Goal: Task Accomplishment & Management: Manage account settings

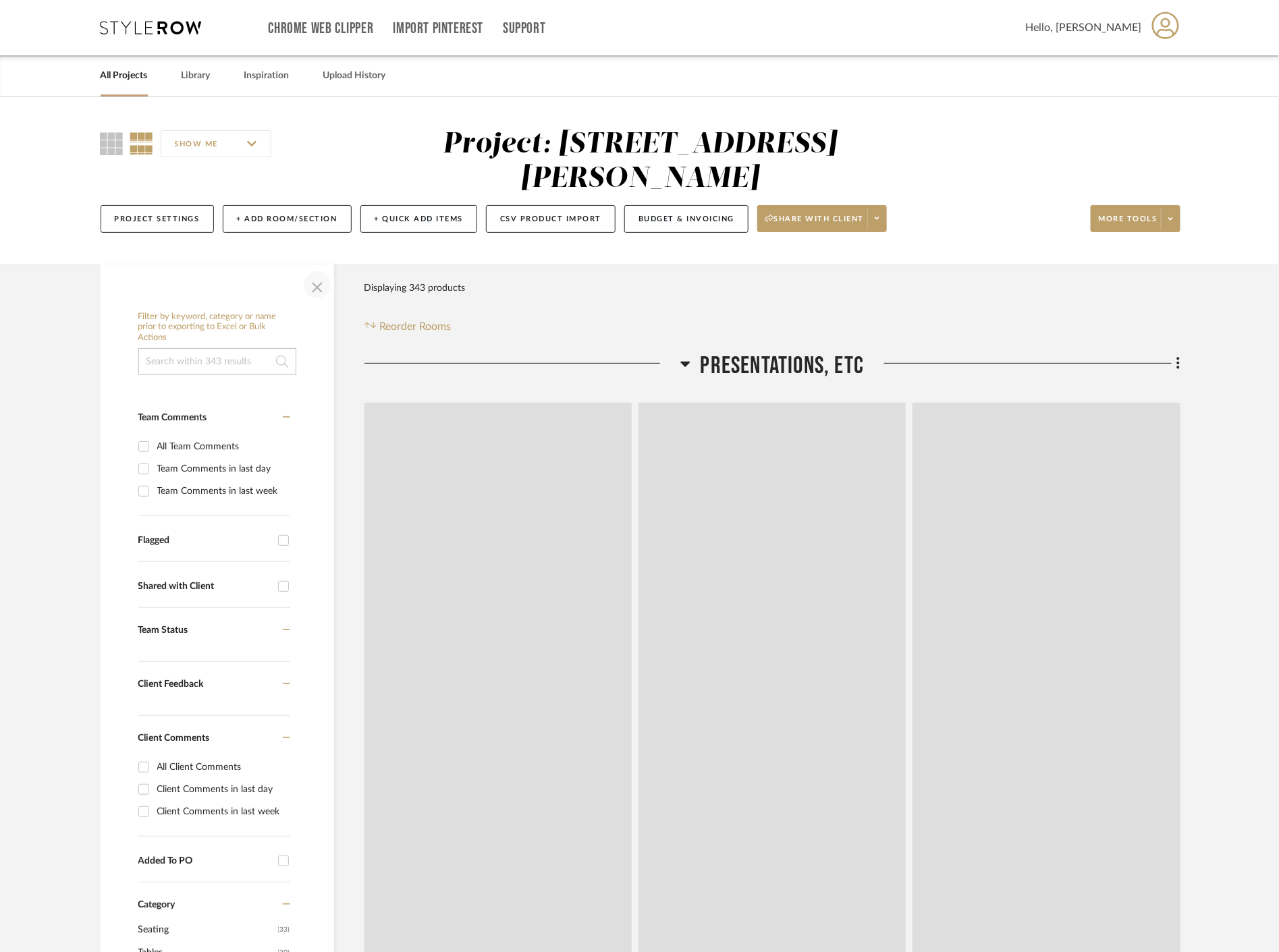
click at [306, 281] on span "button" at bounding box center [317, 285] width 32 height 32
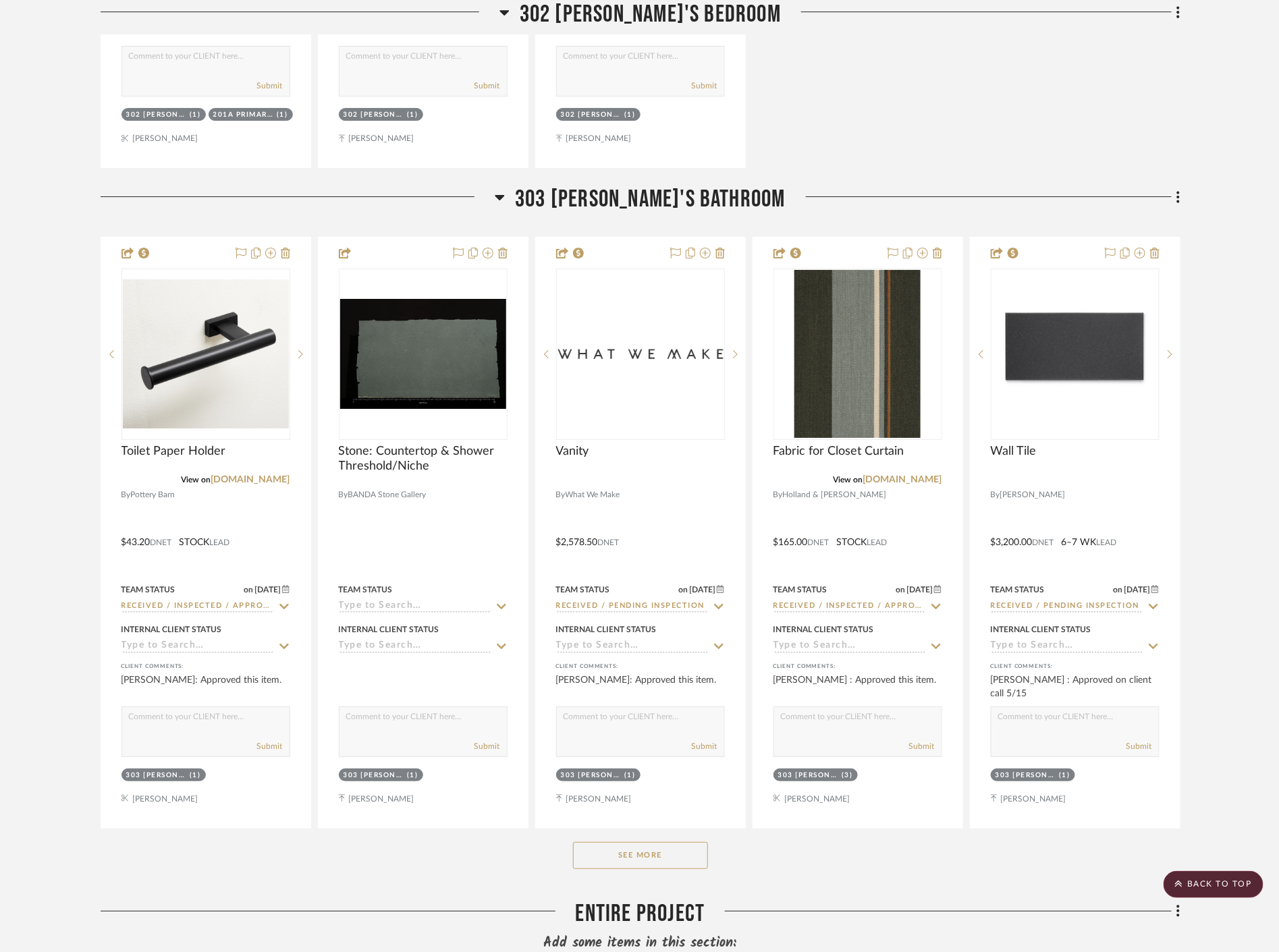
scroll to position [16009, 0]
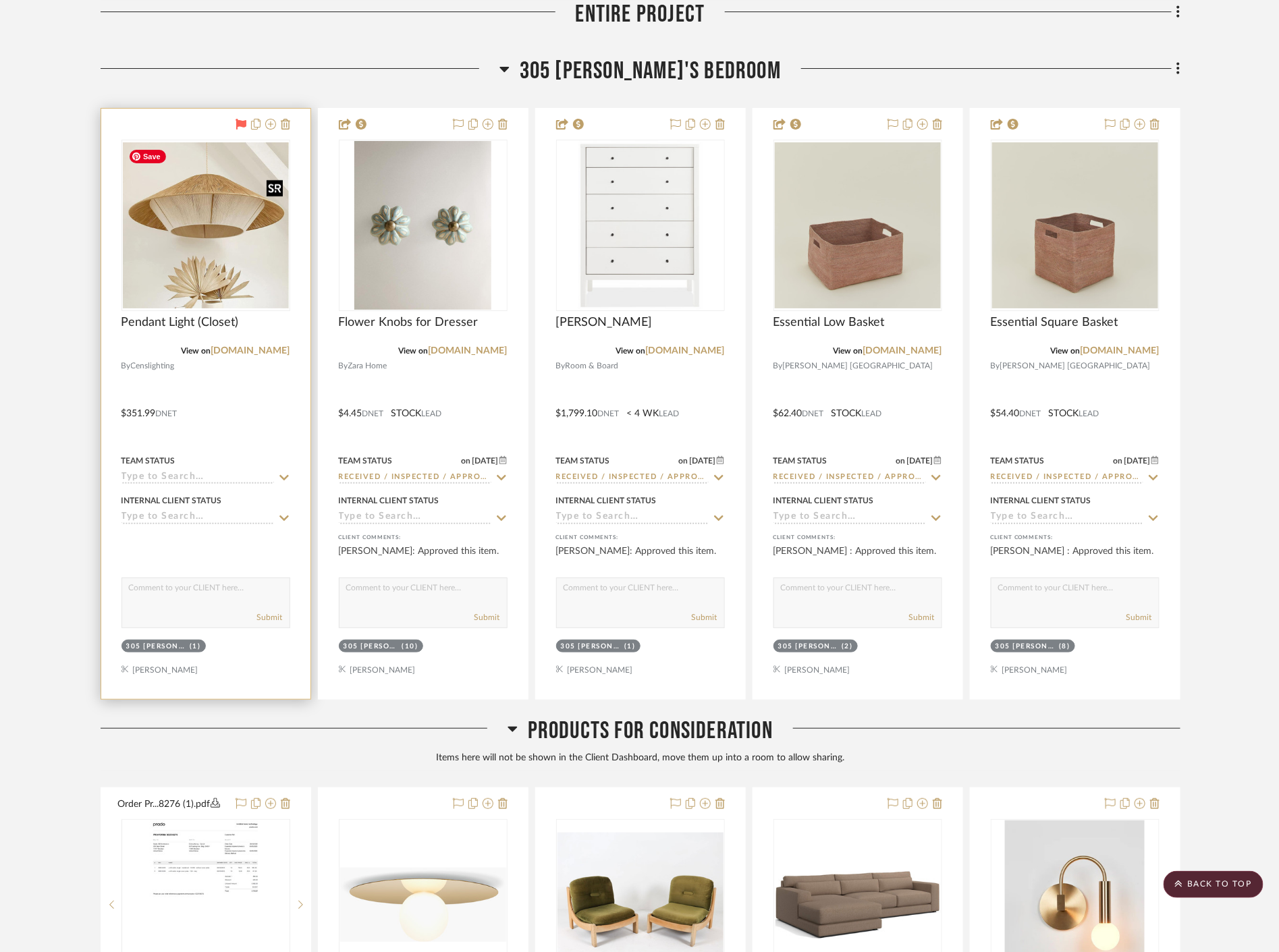
click at [0, 0] on img at bounding box center [0, 0] width 0 height 0
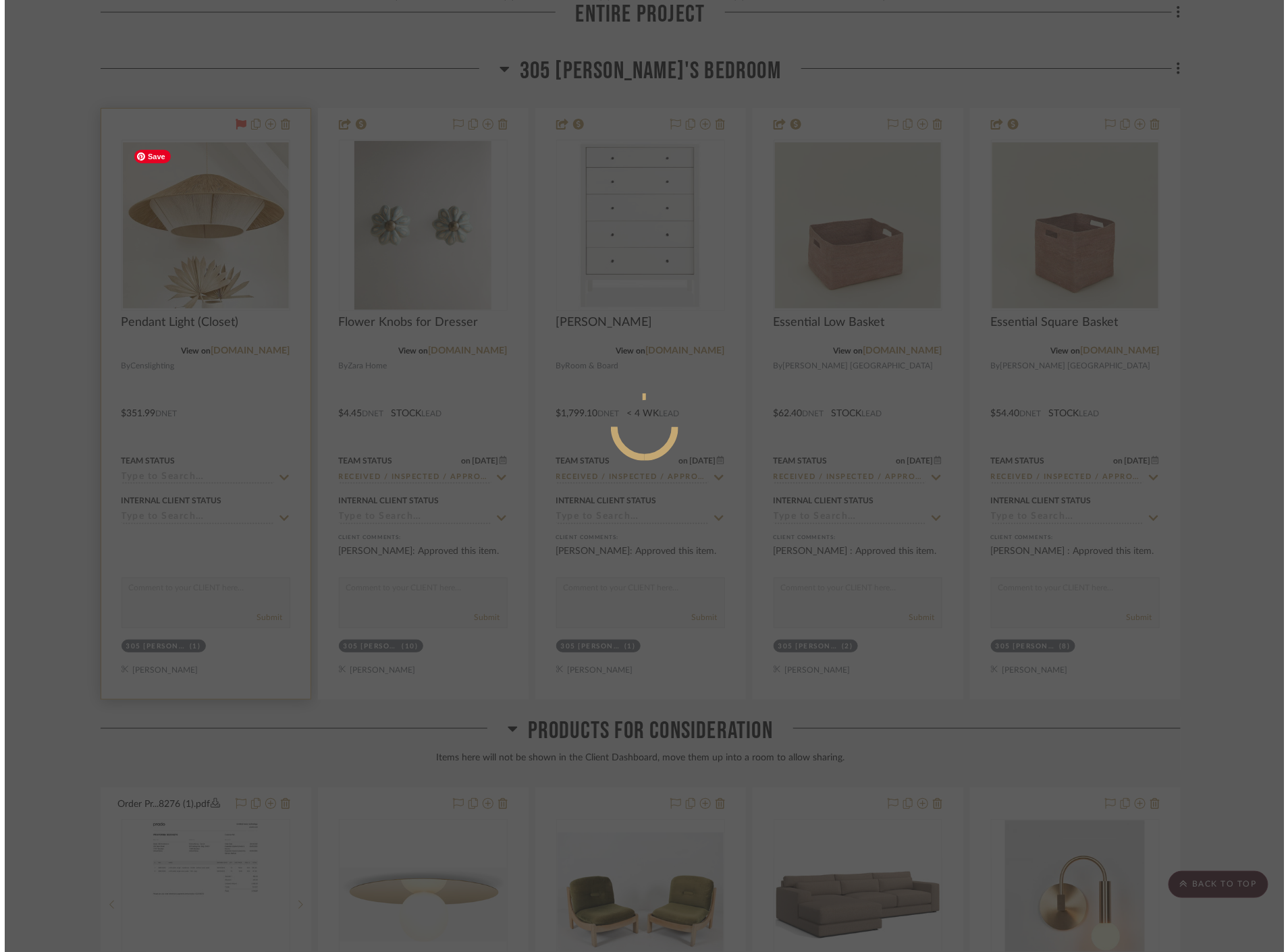
scroll to position [0, 0]
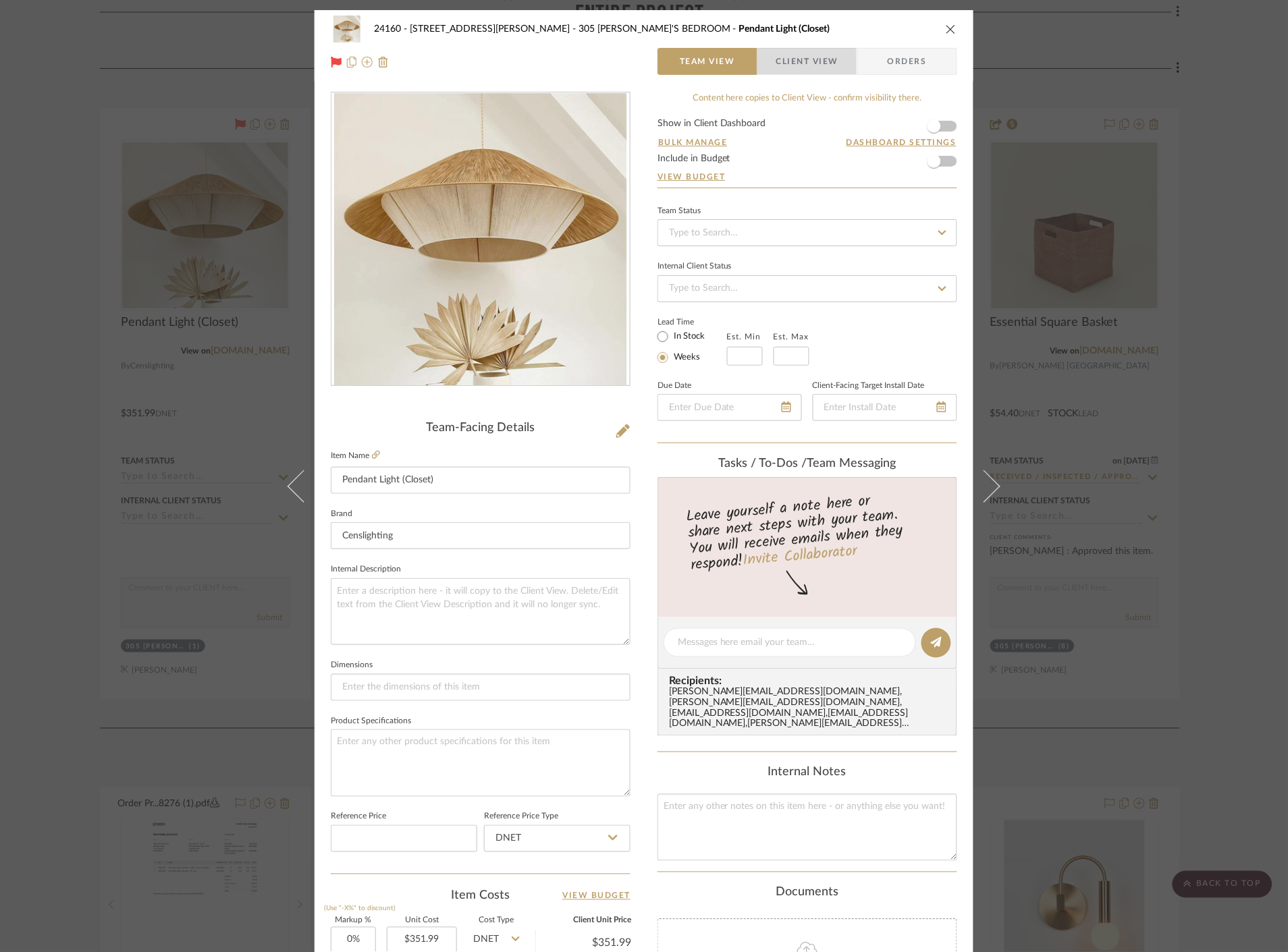
click at [800, 68] on span "Client View" at bounding box center [807, 61] width 62 height 27
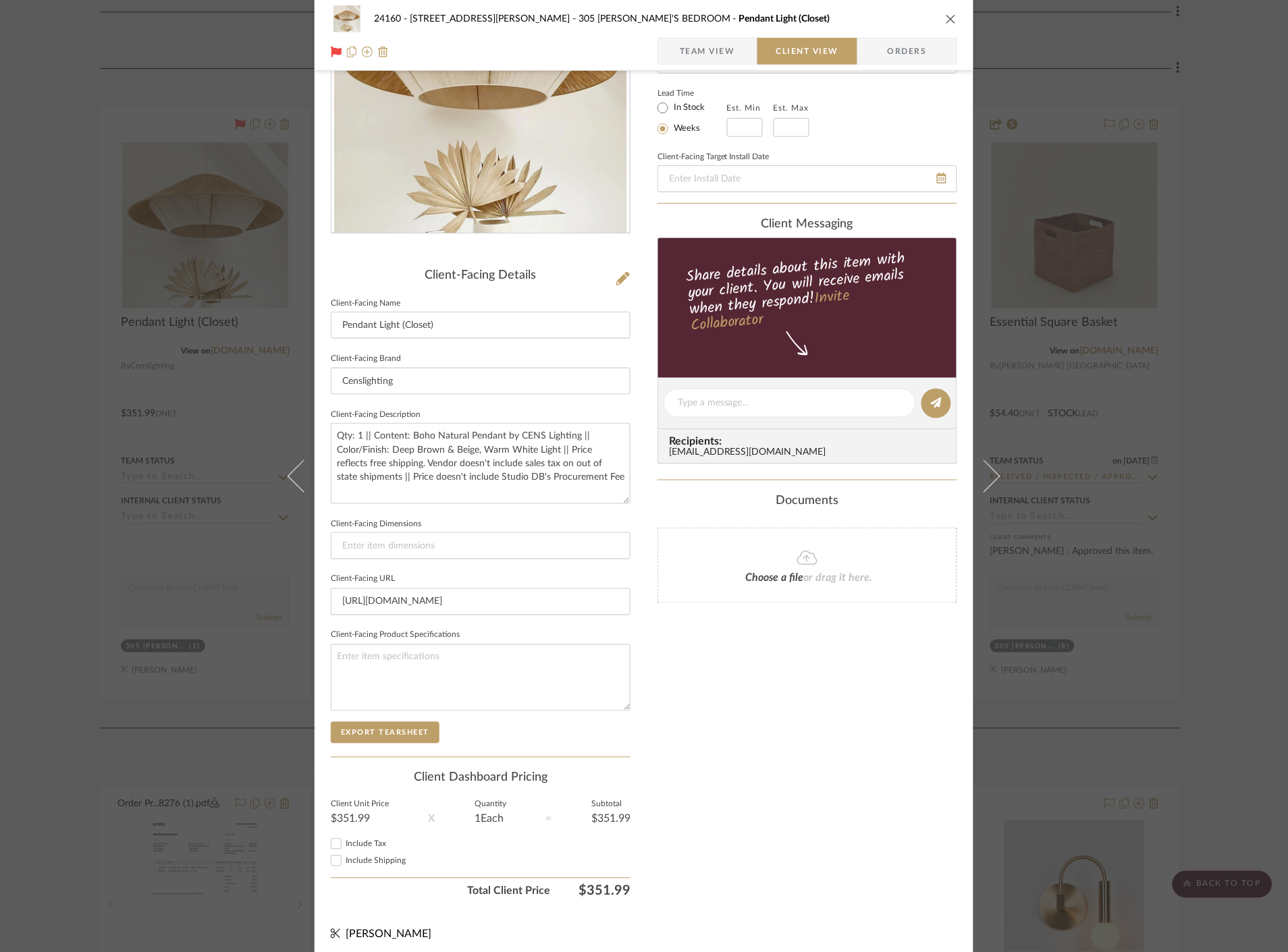
scroll to position [158, 0]
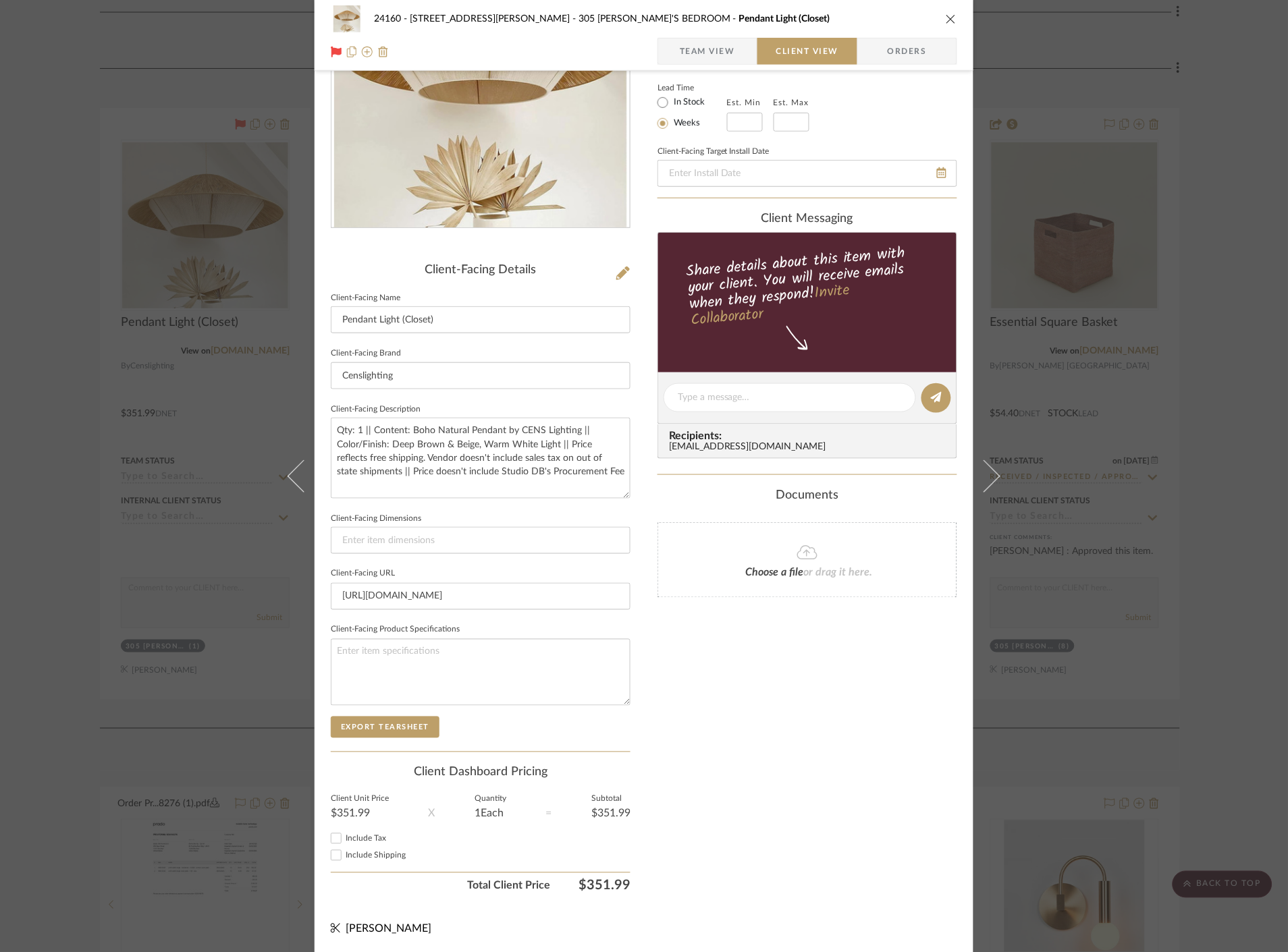
click at [328, 851] on input "Include Shipping" at bounding box center [336, 855] width 16 height 16
checkbox input "false"
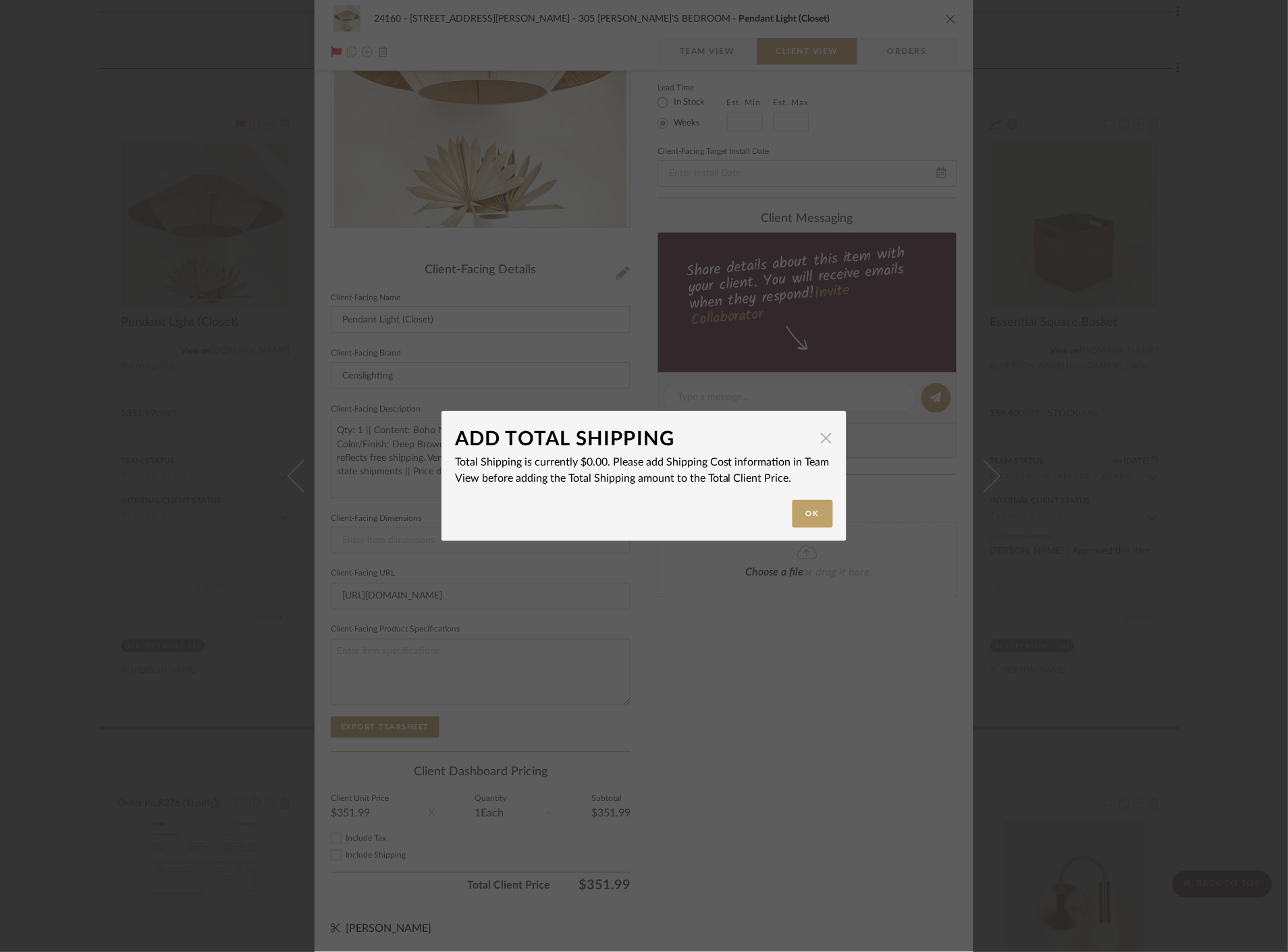
click at [826, 436] on span "button" at bounding box center [826, 437] width 27 height 27
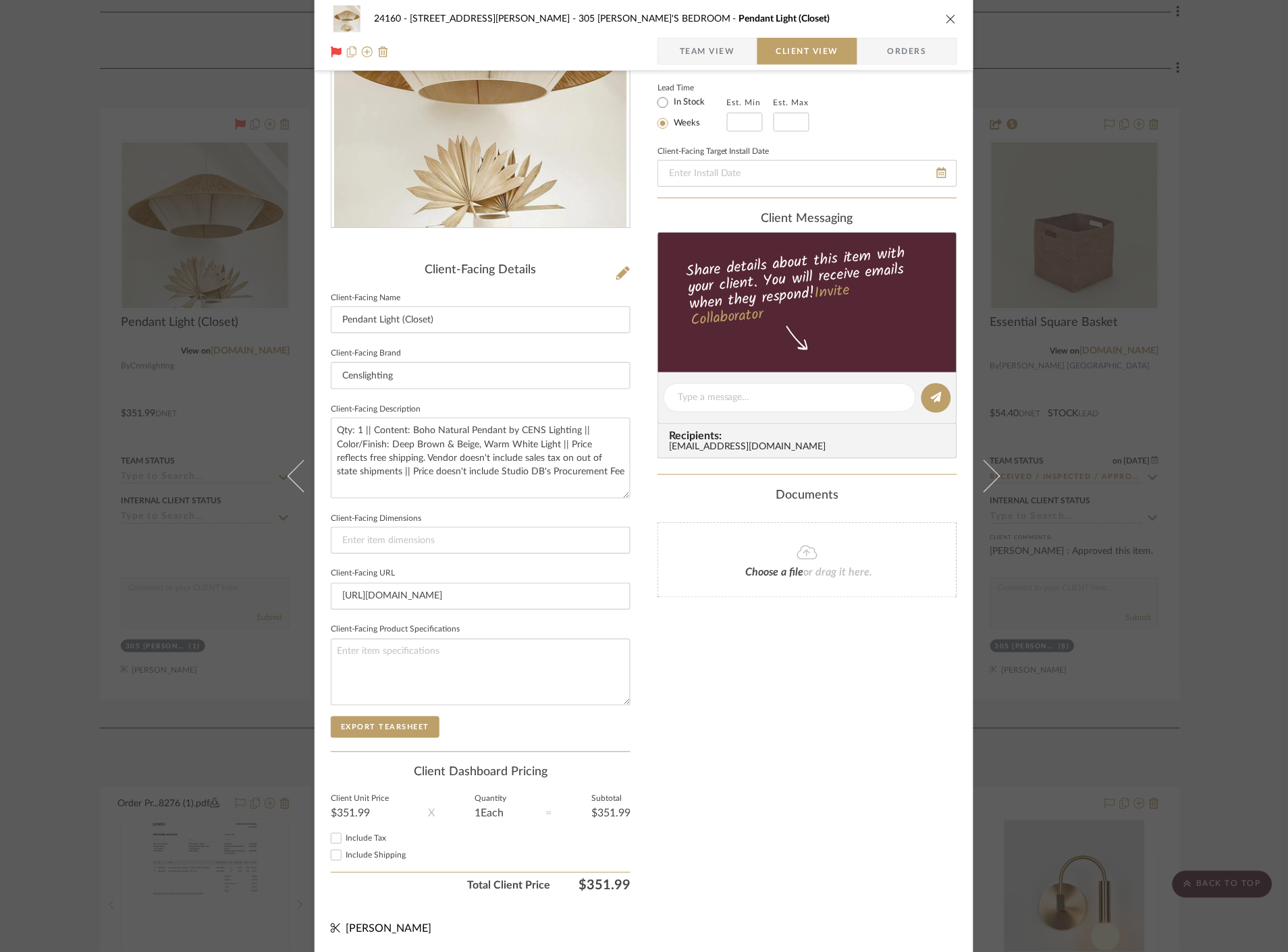
drag, startPoint x: 1197, startPoint y: 373, endPoint x: 813, endPoint y: 482, distance: 399.2
click at [1190, 373] on div "24160 - [STREET_ADDRESS] - [PERSON_NAME] 305 [PERSON_NAME]'S BEDROOM Pendant Li…" at bounding box center [644, 476] width 1288 height 952
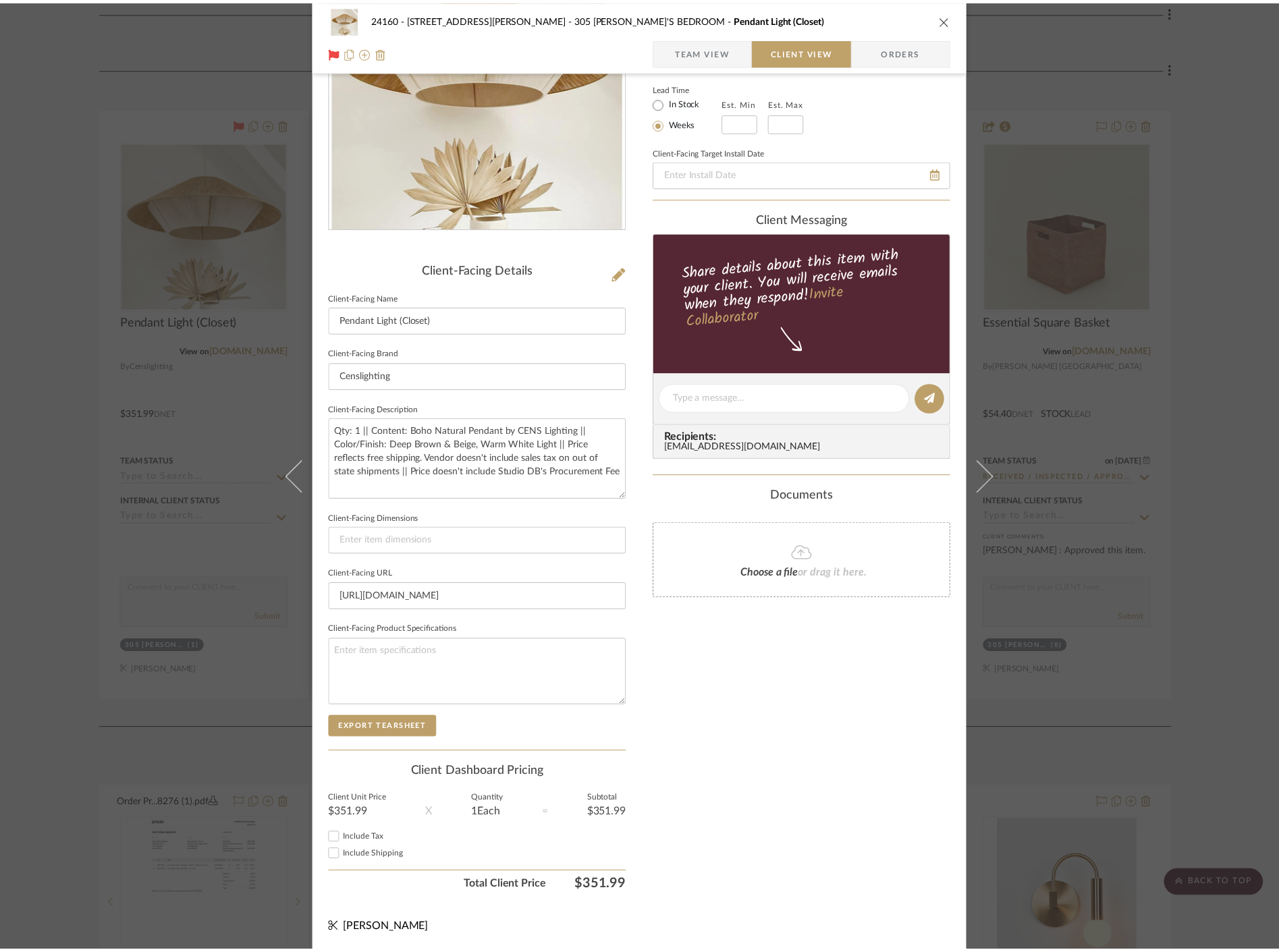
scroll to position [16009, 0]
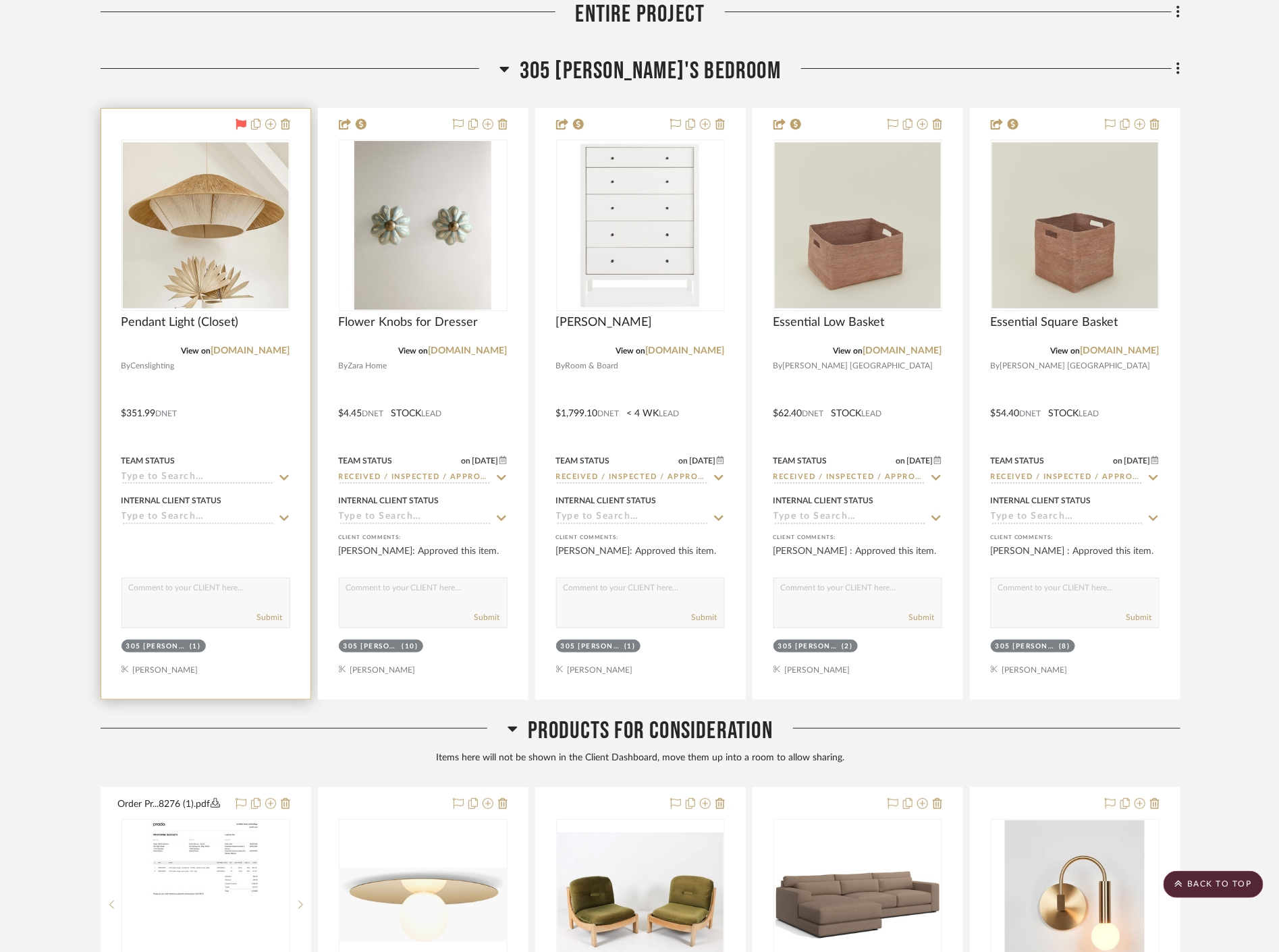
click at [241, 130] on fa-icon at bounding box center [240, 124] width 10 height 10
click at [282, 479] on icon at bounding box center [284, 478] width 9 height 6
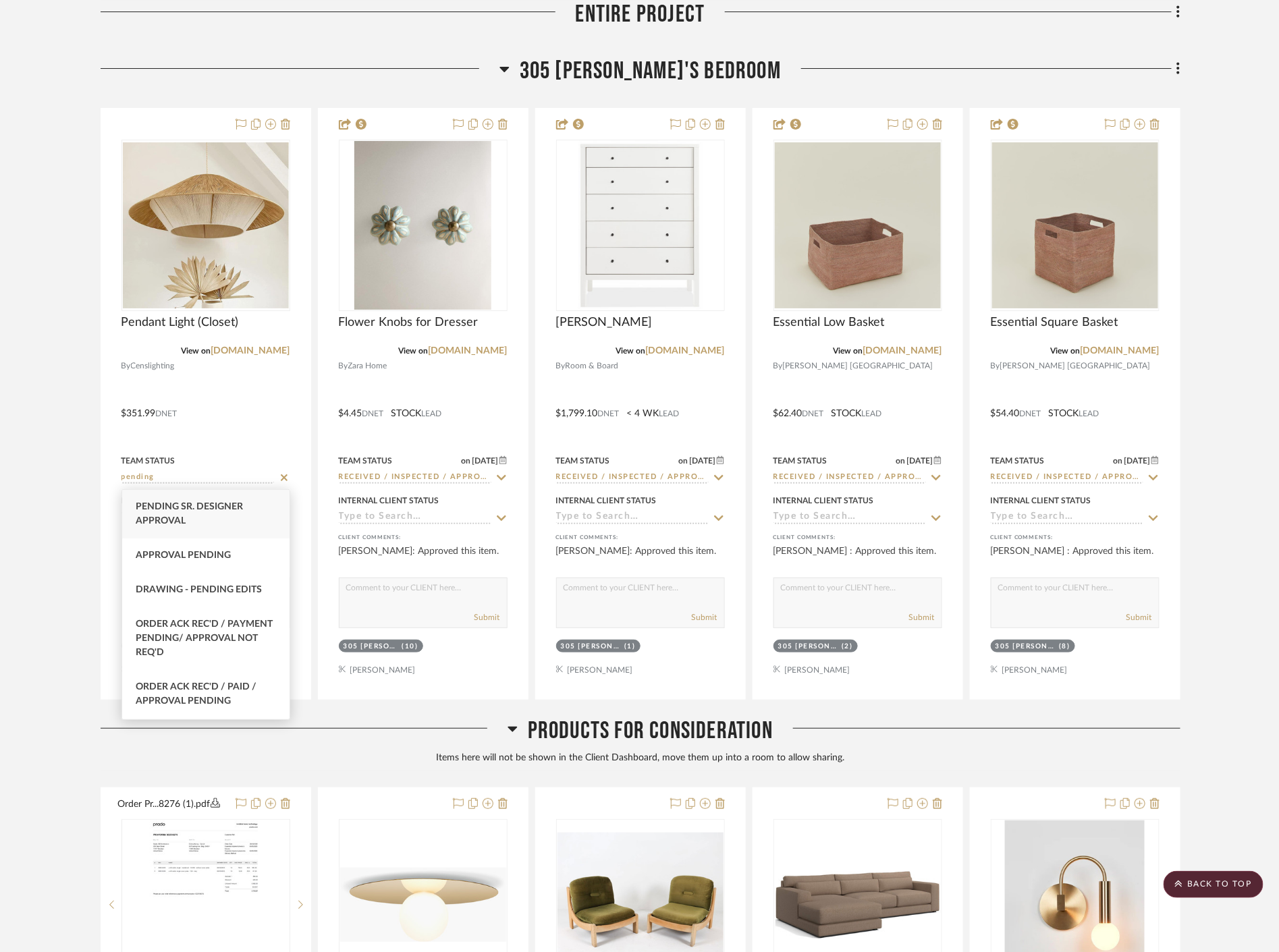
type input "pending"
click at [237, 514] on div "Pending Sr. Designer Approval" at bounding box center [206, 515] width 168 height 49
type input "[DATE]"
type input "Pending Sr. Designer Approval"
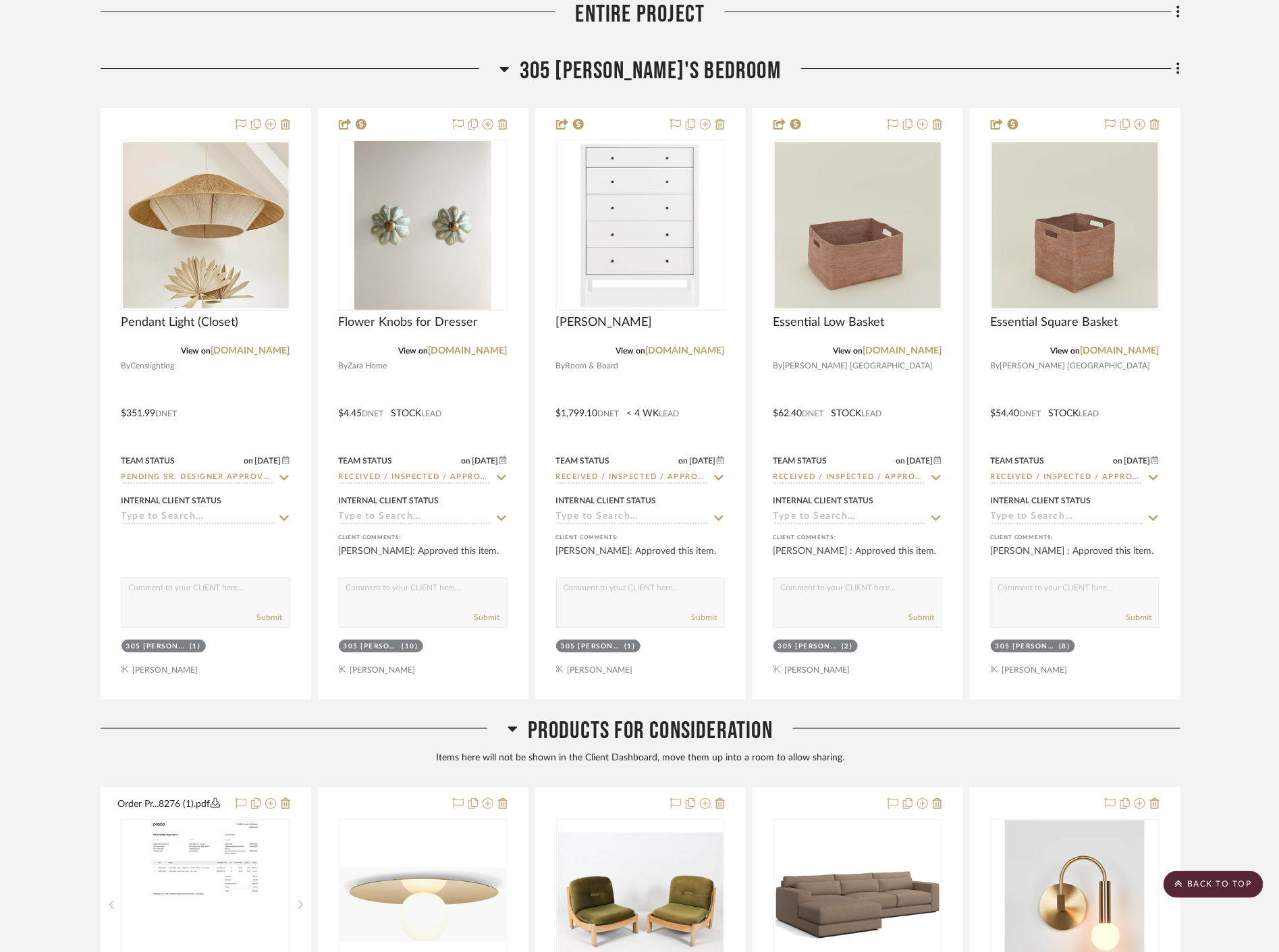
drag, startPoint x: 1221, startPoint y: 301, endPoint x: 1208, endPoint y: 320, distance: 23.0
